Goal: Task Accomplishment & Management: Manage account settings

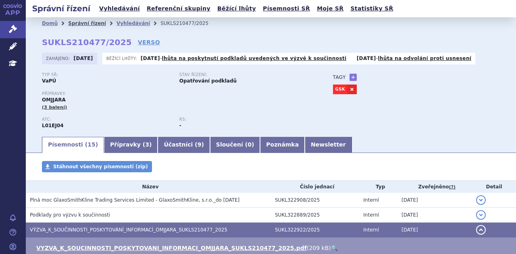
click at [83, 23] on link "Správní řízení" at bounding box center [87, 24] width 38 height 6
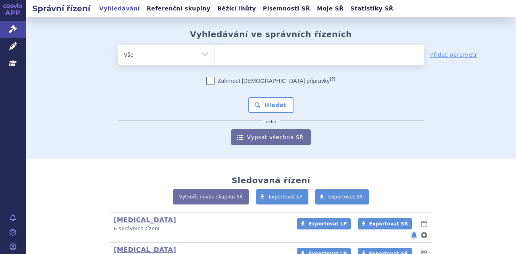
click at [253, 54] on ul at bounding box center [319, 53] width 209 height 17
click at [215, 54] on select at bounding box center [215, 54] width 0 height 20
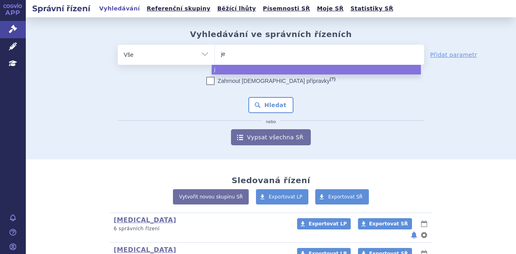
type input "jem"
type input "jemp"
type input "jemperl"
type input "jemperli"
select select "jemperli"
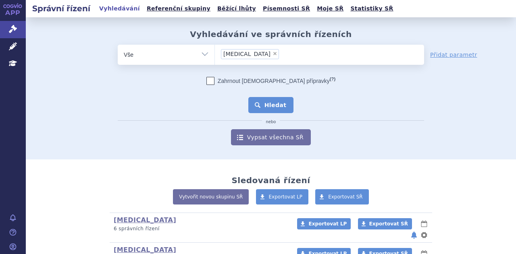
click at [267, 106] on button "Hledat" at bounding box center [271, 105] width 46 height 16
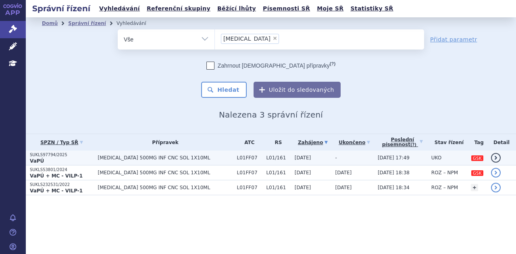
click at [161, 155] on span "[MEDICAL_DATA] 500MG INF CNC SOL 1X10ML" at bounding box center [165, 158] width 135 height 6
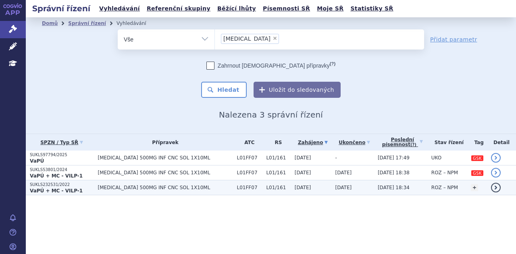
click at [140, 184] on td "JEMPERLI 500MG INF CNC SOL 1X10ML" at bounding box center [163, 188] width 139 height 15
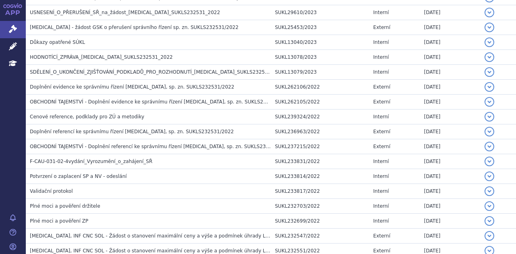
scroll to position [325, 0]
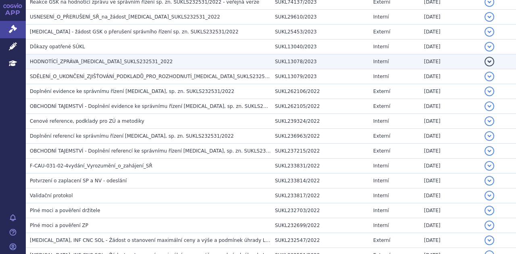
click at [134, 59] on span "HODNOTÍCÍ_ZPRÁVA_JEMPERLI_SUKLS232531_2022" at bounding box center [101, 62] width 143 height 6
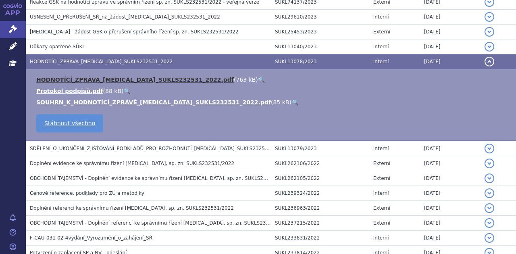
click at [130, 79] on link "HODNOTÍCÍ_ZPRÁVA_JEMPERLI_SUKLS232531_2022.pdf" at bounding box center [135, 80] width 198 height 6
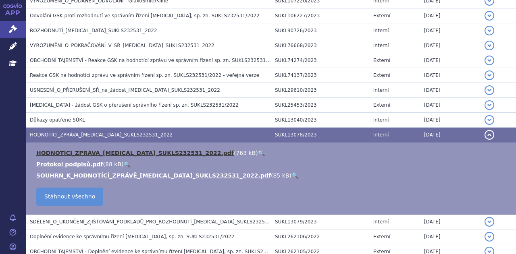
scroll to position [240, 0]
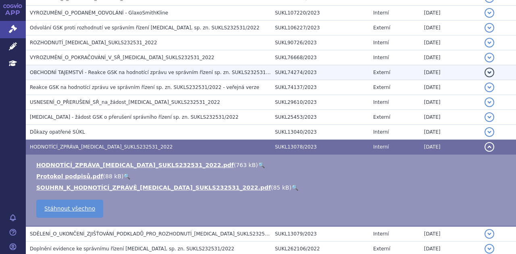
click at [94, 70] on span "OBCHODNÍ TAJEMSTVÍ - Reakce GSK na hodnotící zprávu ve správním řízení sp. zn. …" at bounding box center [184, 73] width 308 height 6
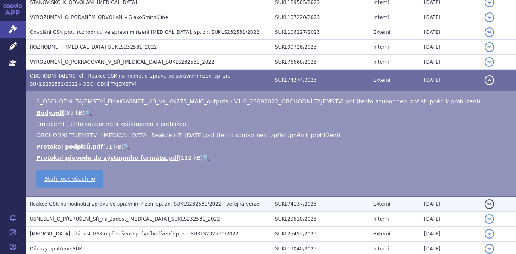
scroll to position [236, 0]
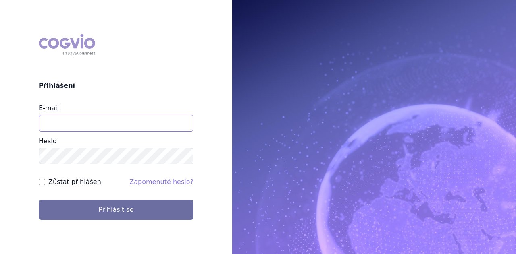
click at [83, 124] on input "E-mail" at bounding box center [116, 123] width 155 height 17
type input "t"
type input "michaela.x.tauchmanova@gsk.com"
click at [39, 200] on button "Přihlásit se" at bounding box center [116, 210] width 155 height 20
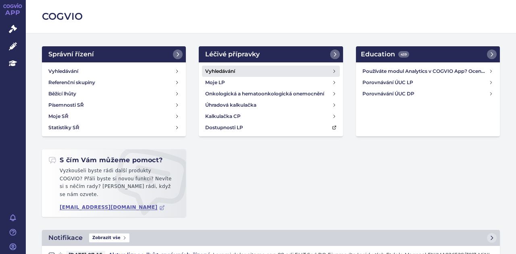
click at [229, 71] on h4 "Vyhledávání" at bounding box center [220, 71] width 30 height 8
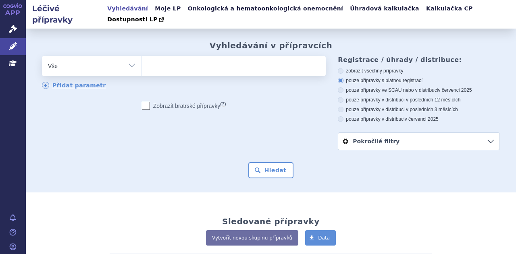
click at [206, 56] on ul at bounding box center [233, 64] width 182 height 17
click at [142, 56] on select at bounding box center [142, 66] width 0 height 20
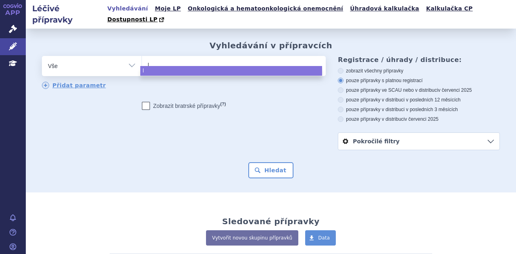
type input "ly"
type input "lyn"
type input "lynpa"
type input "lynparz"
type input "lynparza"
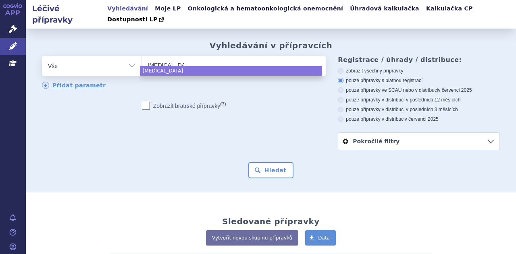
select select "lynparza"
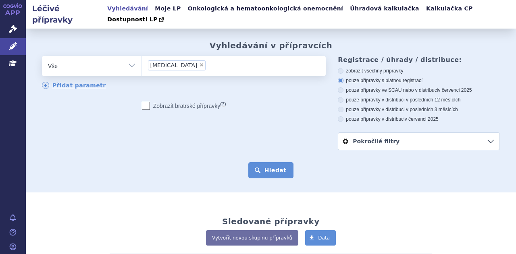
click at [268, 162] on button "Hledat" at bounding box center [271, 170] width 46 height 16
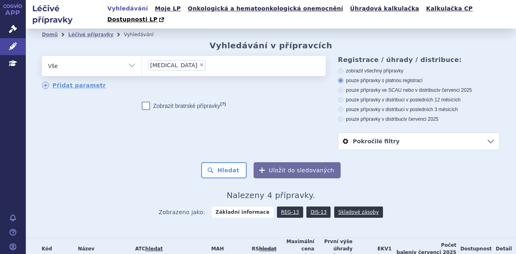
scroll to position [85, 0]
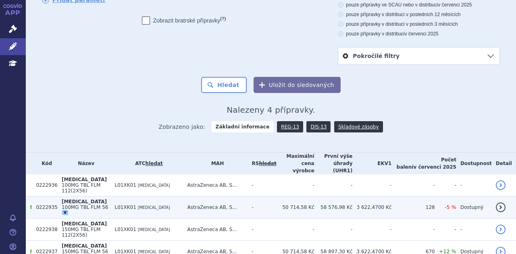
click at [92, 205] on span "100MG TBL FLM 56" at bounding box center [85, 208] width 46 height 6
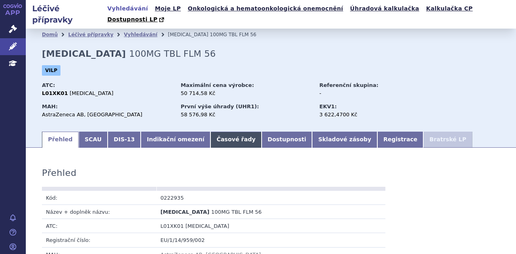
click at [218, 132] on link "Časové řady" at bounding box center [235, 140] width 51 height 16
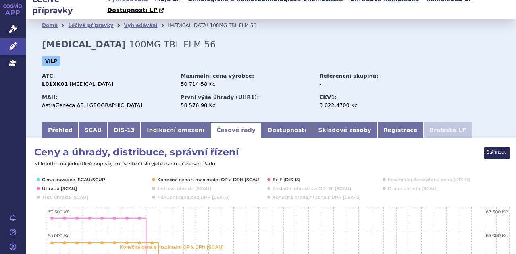
scroll to position [5, 0]
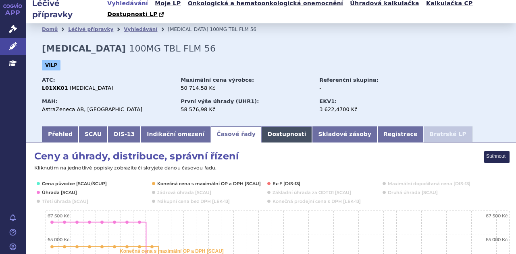
click at [265, 129] on link "Dostupnosti" at bounding box center [287, 135] width 51 height 16
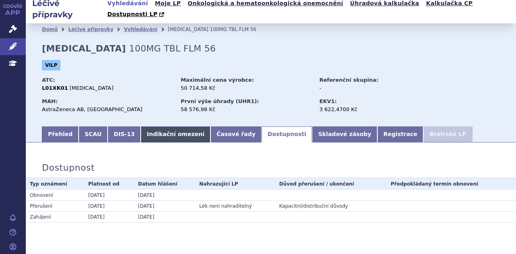
click at [150, 127] on link "Indikační omezení" at bounding box center [176, 135] width 70 height 16
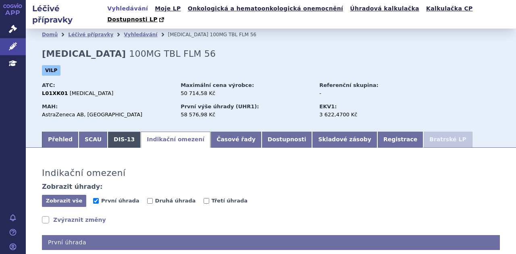
click at [121, 134] on link "DIS-13" at bounding box center [124, 140] width 33 height 16
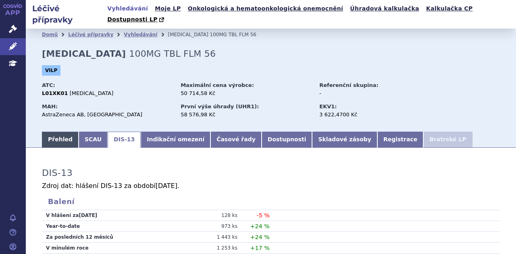
click at [54, 132] on link "Přehled" at bounding box center [60, 140] width 37 height 16
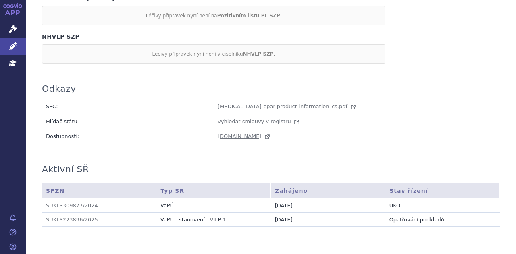
scroll to position [790, 0]
click at [259, 132] on span "dostupnosti.cogvio.com" at bounding box center [240, 135] width 44 height 6
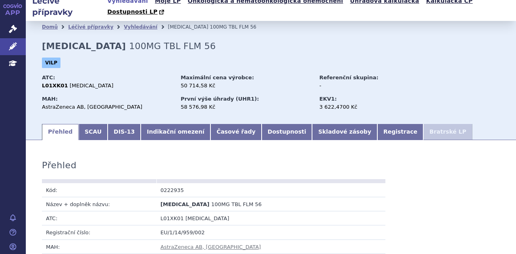
scroll to position [0, 0]
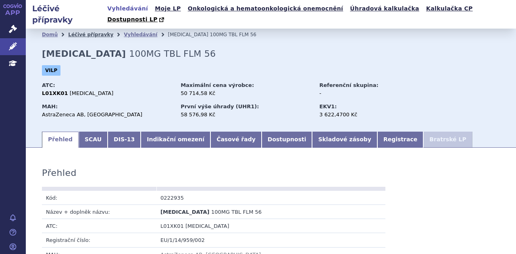
click at [90, 32] on link "Léčivé přípravky" at bounding box center [90, 35] width 45 height 6
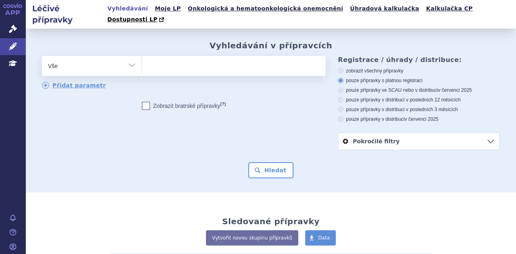
click at [422, 135] on link "Pokročilé filtry" at bounding box center [418, 141] width 161 height 17
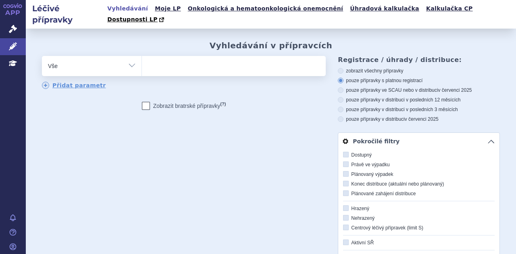
click at [130, 58] on select "Vše Přípravek/SUKL kód MAH VPOIS ATC/Aktivní látka Léková forma Síla" at bounding box center [92, 65] width 100 height 18
click at [172, 58] on ul at bounding box center [233, 64] width 182 height 17
click at [142, 58] on select at bounding box center [142, 66] width 0 height 20
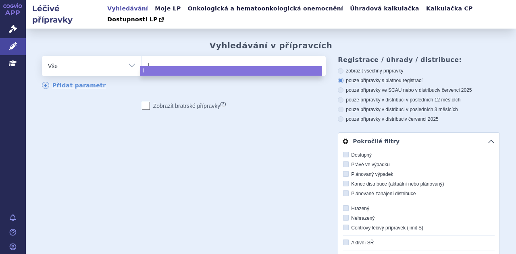
type input "ly"
type input "lynp"
type input "lynpa"
type input "lynparz"
type input "[MEDICAL_DATA]"
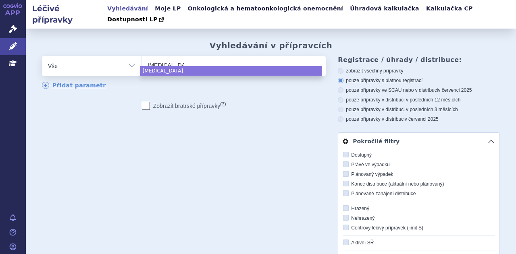
select select "[MEDICAL_DATA]"
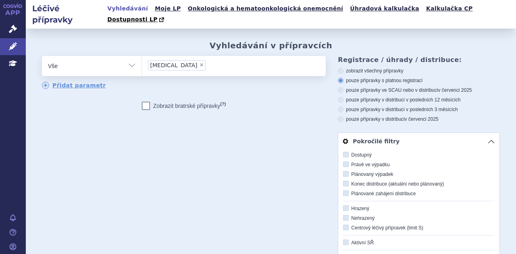
click at [259, 81] on div "odstranit Vše Přípravek/SUKL kód MAH VPOIS ATC/Aktivní látka" at bounding box center [184, 89] width 284 height 66
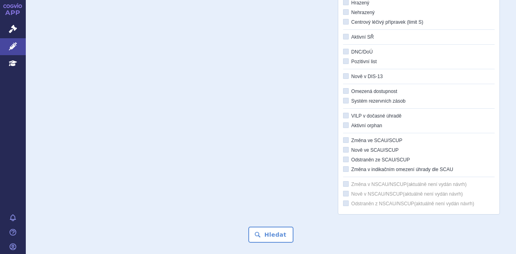
scroll to position [281, 0]
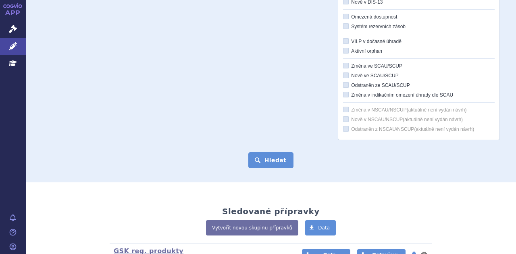
click at [275, 152] on button "Hledat" at bounding box center [271, 160] width 46 height 16
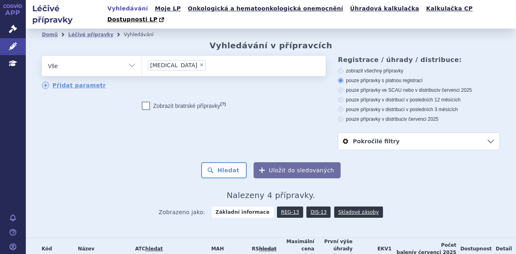
scroll to position [85, 0]
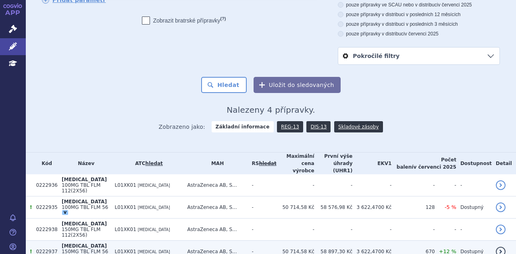
click at [499, 247] on link "detail" at bounding box center [501, 252] width 10 height 10
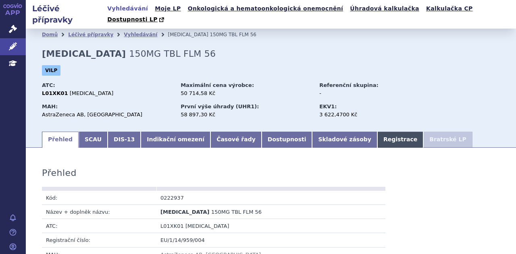
click at [377, 132] on link "Registrace" at bounding box center [400, 140] width 46 height 16
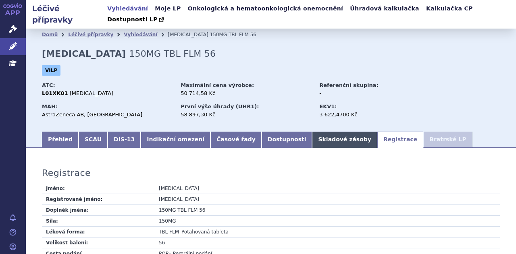
click at [312, 132] on link "Skladové zásoby" at bounding box center [344, 140] width 65 height 16
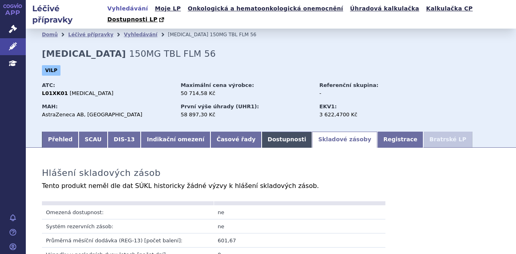
click at [262, 132] on link "Dostupnosti" at bounding box center [287, 140] width 51 height 16
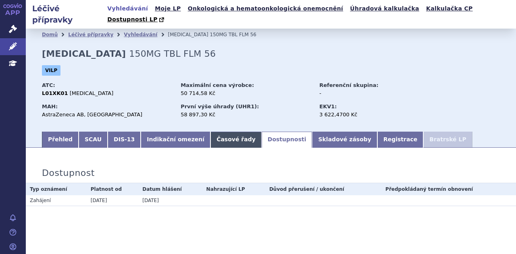
click at [215, 132] on link "Časové řady" at bounding box center [235, 140] width 51 height 16
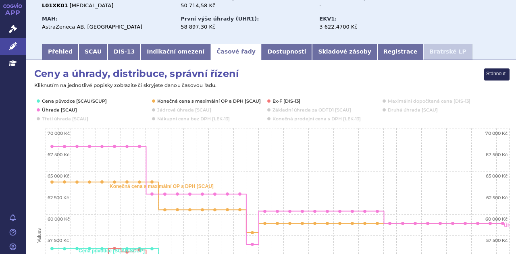
scroll to position [85, 0]
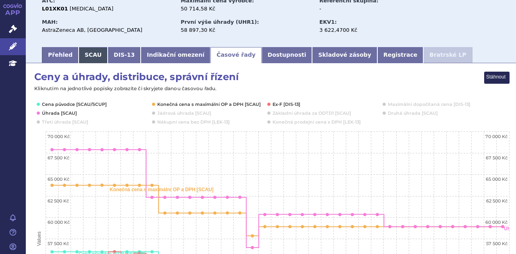
click at [81, 47] on link "SCAU" at bounding box center [93, 55] width 29 height 16
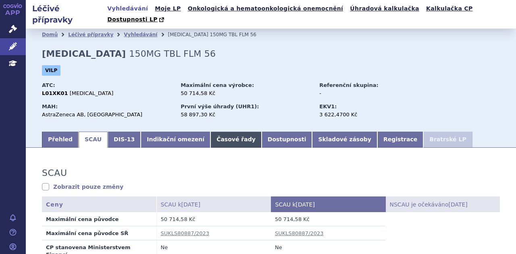
click at [210, 134] on link "Časové řady" at bounding box center [235, 140] width 51 height 16
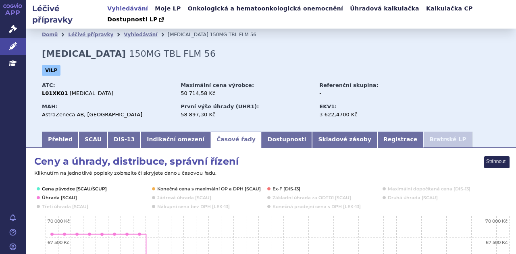
click at [99, 186] on button "Show Cena původce [SCAU/SCUP]" at bounding box center [74, 189] width 64 height 6
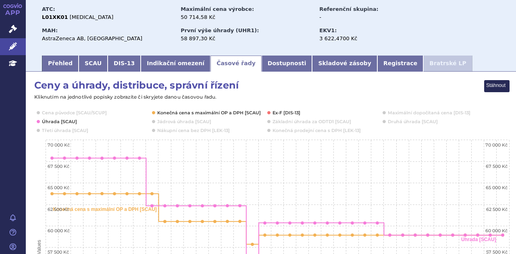
scroll to position [80, 0]
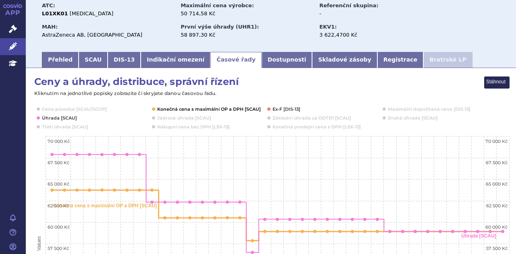
click at [240, 106] on button "Show Konečná cena s maximální OP a DPH [SCAU]" at bounding box center [208, 109] width 102 height 6
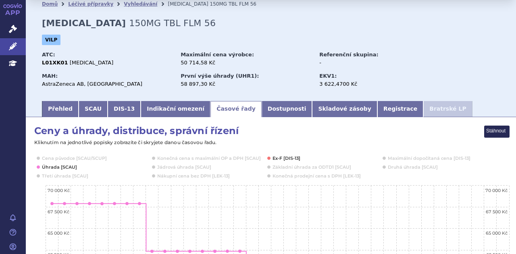
scroll to position [0, 0]
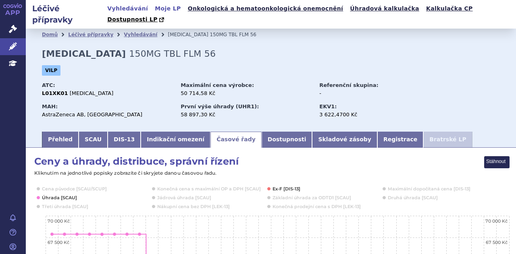
click at [164, 10] on link "Moje LP" at bounding box center [167, 8] width 31 height 11
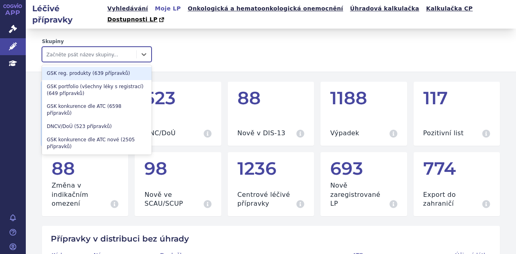
click at [104, 48] on div "Začněte psát název skupiny..." at bounding box center [89, 54] width 94 height 13
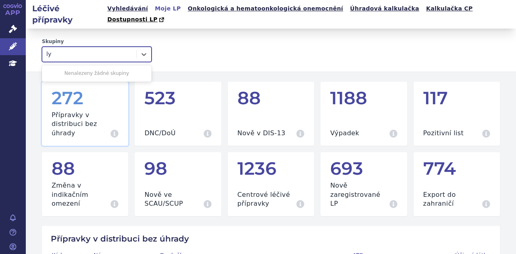
type input "l"
type input "ol"
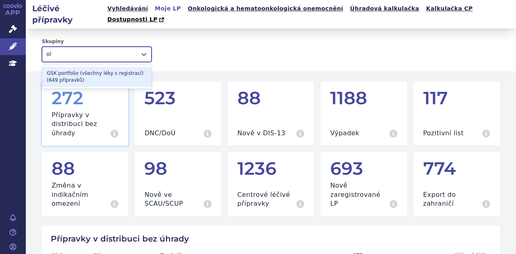
click at [85, 67] on div "GSK portfolio (všechny léky s registrací) (649 přípravků)" at bounding box center [97, 77] width 110 height 20
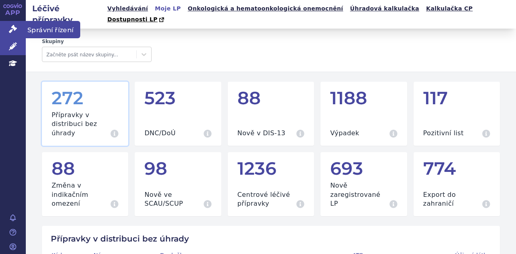
click at [12, 24] on link "Správní řízení" at bounding box center [13, 29] width 26 height 17
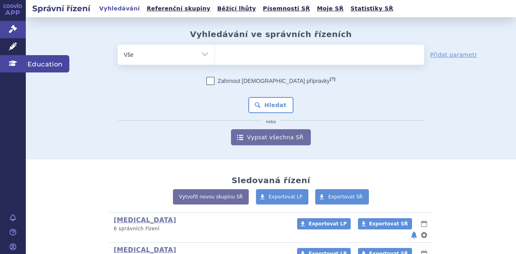
click at [13, 65] on icon at bounding box center [13, 63] width 8 height 6
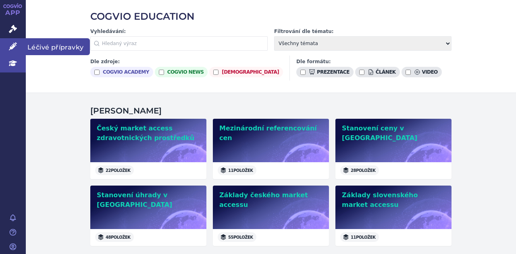
click at [12, 42] on icon at bounding box center [13, 46] width 8 height 8
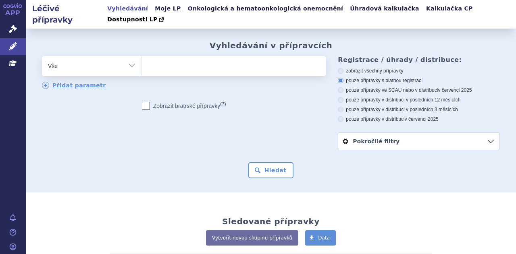
click at [150, 149] on form "odstranit Vše Přípravek/SUKL kód MAH VPOIS ATC/Aktivní látka (?)" at bounding box center [271, 117] width 458 height 123
click at [179, 56] on ul at bounding box center [233, 64] width 182 height 17
click at [142, 56] on select at bounding box center [142, 66] width 0 height 20
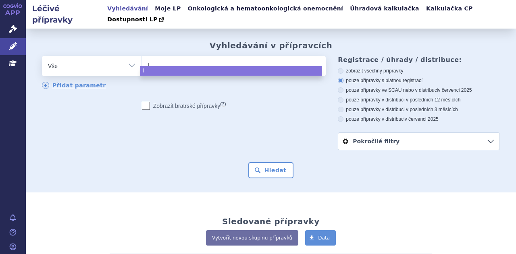
type input "ly"
type input "lyn"
type input "lynp"
type input "lynpa"
type input "lynpar"
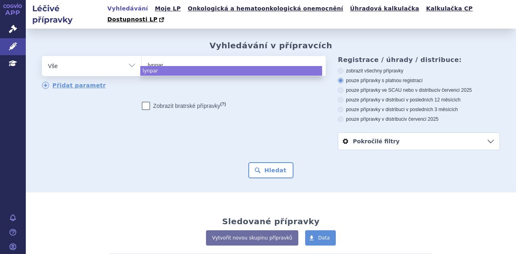
type input "lynparz"
type input "[MEDICAL_DATA]"
select select "[MEDICAL_DATA]"
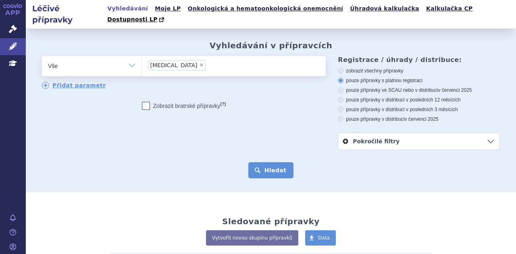
click at [258, 162] on button "Hledat" at bounding box center [271, 170] width 46 height 16
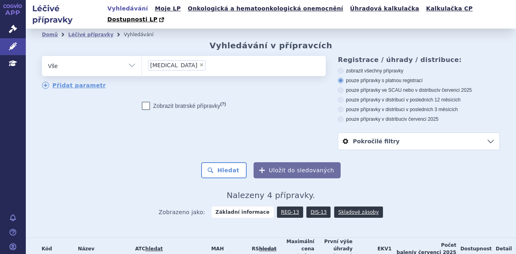
scroll to position [85, 0]
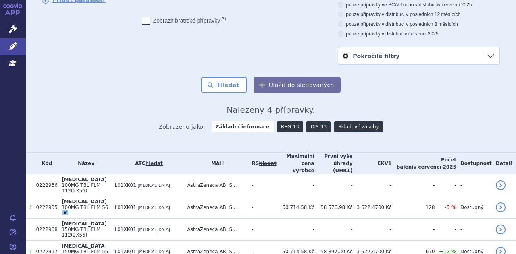
click at [285, 121] on link "REG-13" at bounding box center [290, 126] width 26 height 11
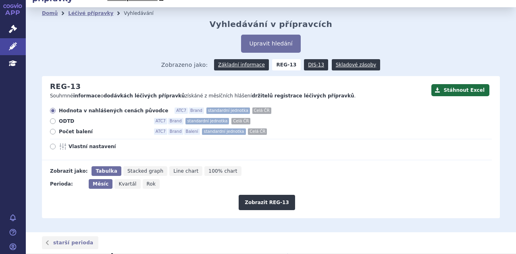
scroll to position [8, 0]
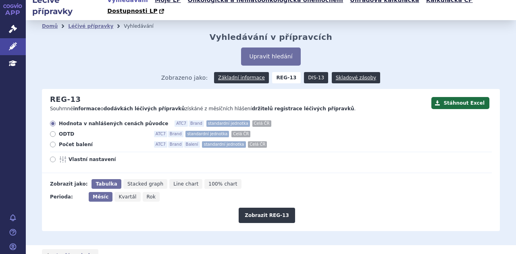
click at [311, 72] on link "DIS-13" at bounding box center [316, 77] width 24 height 11
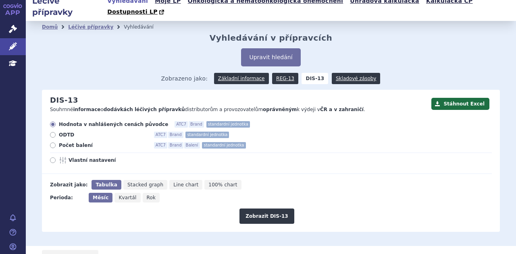
scroll to position [7, 0]
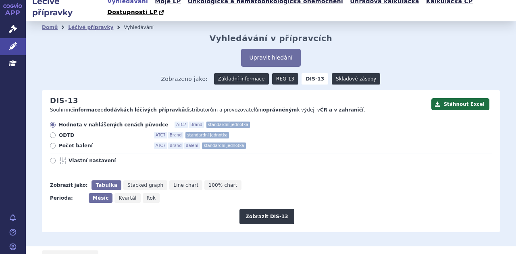
click at [296, 132] on label "ODTD ATC7 Brand standardní jednotka" at bounding box center [271, 135] width 442 height 6
click at [56, 134] on input "ODTD ATC7 Brand standardní jednotka" at bounding box center [53, 136] width 5 height 5
radio input "true"
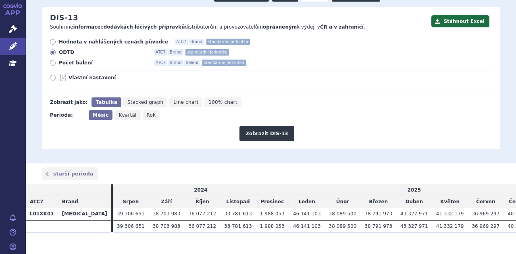
scroll to position [0, 0]
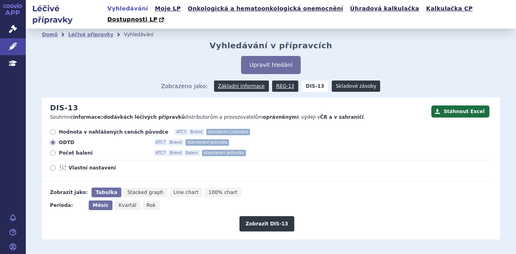
click at [343, 81] on link "Skladové zásoby" at bounding box center [356, 86] width 48 height 11
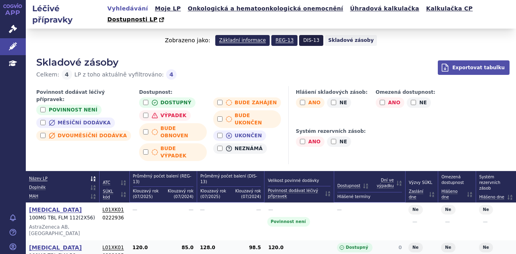
click at [305, 35] on link "DIS-13" at bounding box center [311, 40] width 24 height 11
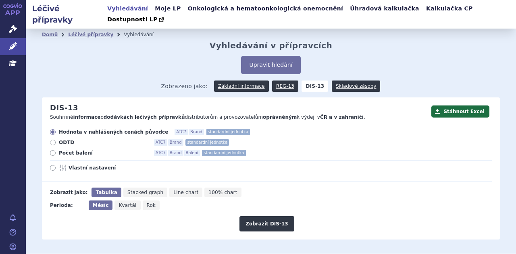
click at [67, 140] on span "ODTD" at bounding box center [103, 143] width 89 height 6
click at [56, 141] on input "ODTD ATC7 Brand standardní jednotka" at bounding box center [53, 143] width 5 height 5
radio input "true"
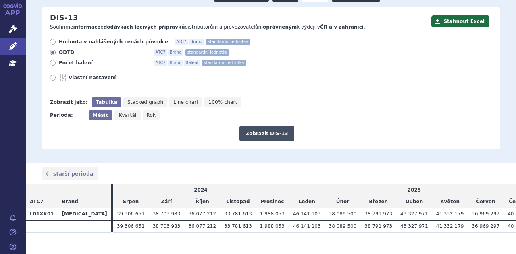
click at [263, 126] on button "Zobrazit DIS-13" at bounding box center [267, 133] width 54 height 15
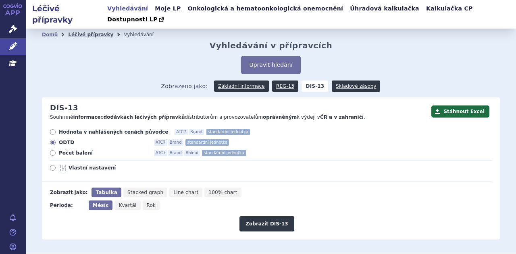
click at [83, 32] on link "Léčivé přípravky" at bounding box center [90, 35] width 45 height 6
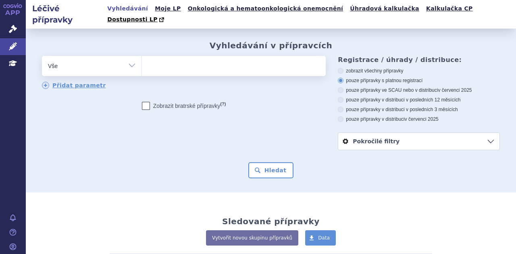
click at [197, 56] on ul at bounding box center [233, 64] width 182 height 17
click at [142, 56] on select at bounding box center [142, 66] width 0 height 20
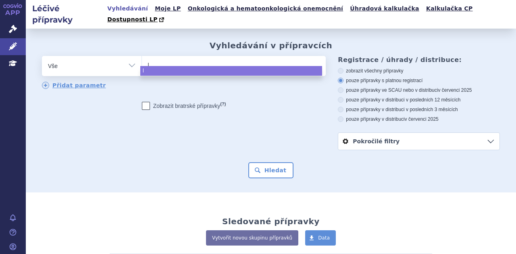
type input "ly"
type input "lyn"
type input "lynpar"
type input "lynparz"
type input "[MEDICAL_DATA]"
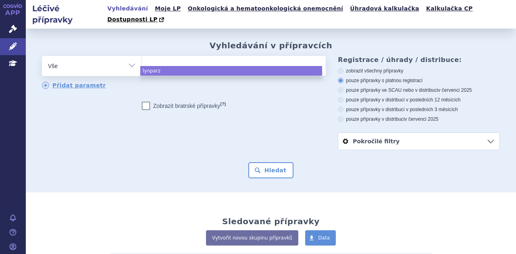
select select "[MEDICAL_DATA]"
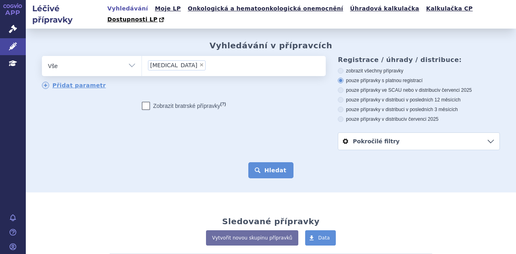
click at [267, 162] on button "Hledat" at bounding box center [271, 170] width 46 height 16
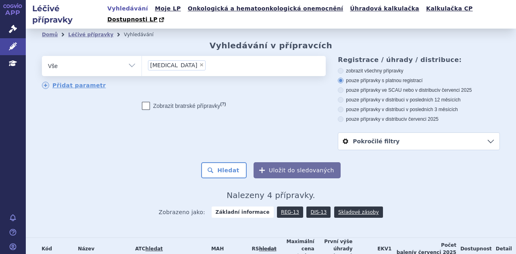
scroll to position [85, 0]
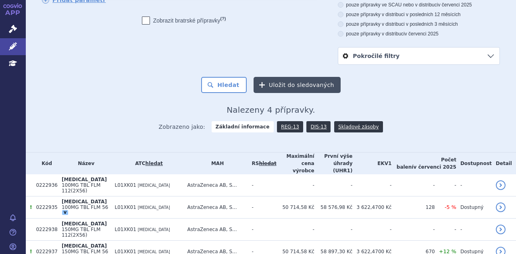
click at [300, 77] on button "Uložit do sledovaných" at bounding box center [297, 85] width 87 height 16
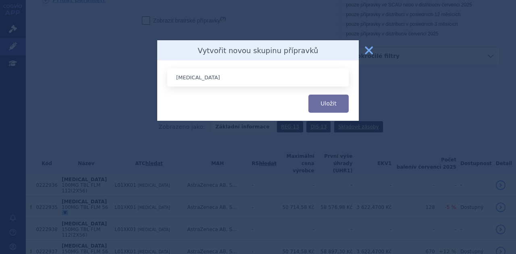
type input "[MEDICAL_DATA]"
click at [308, 95] on button "Uložit" at bounding box center [328, 104] width 40 height 18
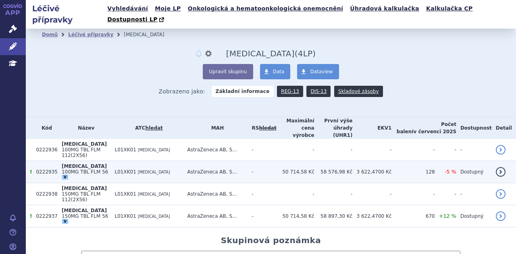
scroll to position [65, 0]
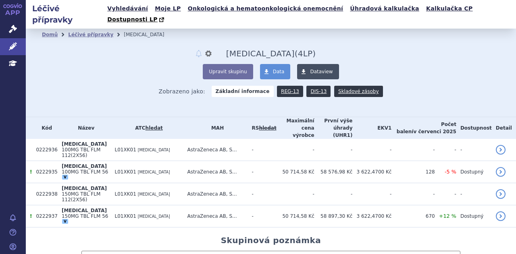
click at [315, 69] on span "Dataview" at bounding box center [321, 72] width 23 height 6
click at [72, 32] on link "Léčivé přípravky" at bounding box center [90, 35] width 45 height 6
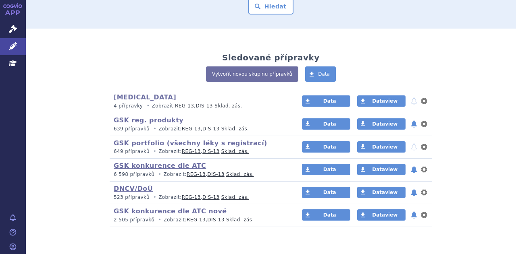
scroll to position [165, 0]
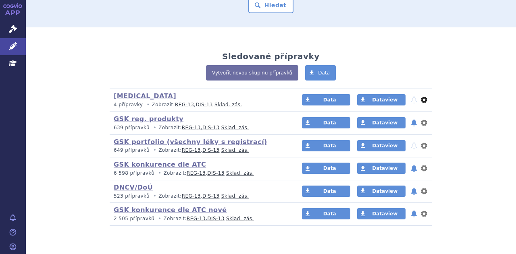
click at [423, 95] on button "nastavení" at bounding box center [424, 100] width 8 height 10
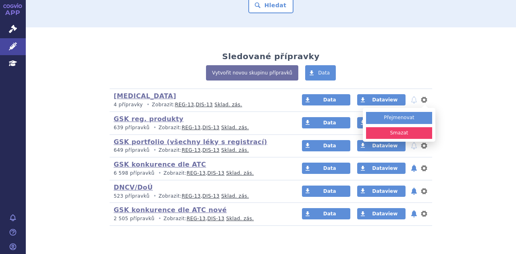
click at [398, 127] on button "Smazat" at bounding box center [399, 133] width 66 height 12
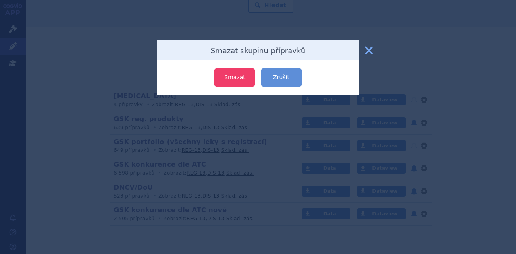
click at [229, 79] on button "Smazat" at bounding box center [235, 78] width 40 height 18
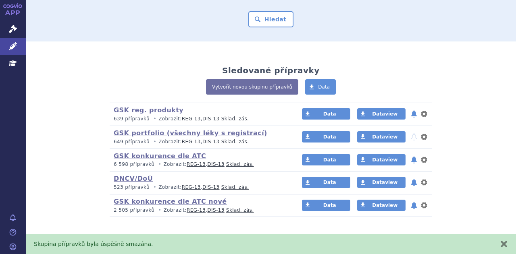
click at [55, 149] on div "GSK reg. produkty (bez ) (sdílená skupina) 639 přípravků • Zobrazit: REG-13 , D…" at bounding box center [271, 160] width 458 height 115
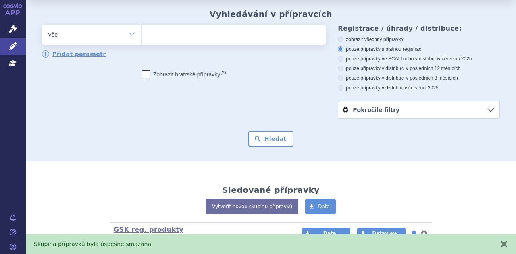
scroll to position [0, 0]
